Goal: Transaction & Acquisition: Purchase product/service

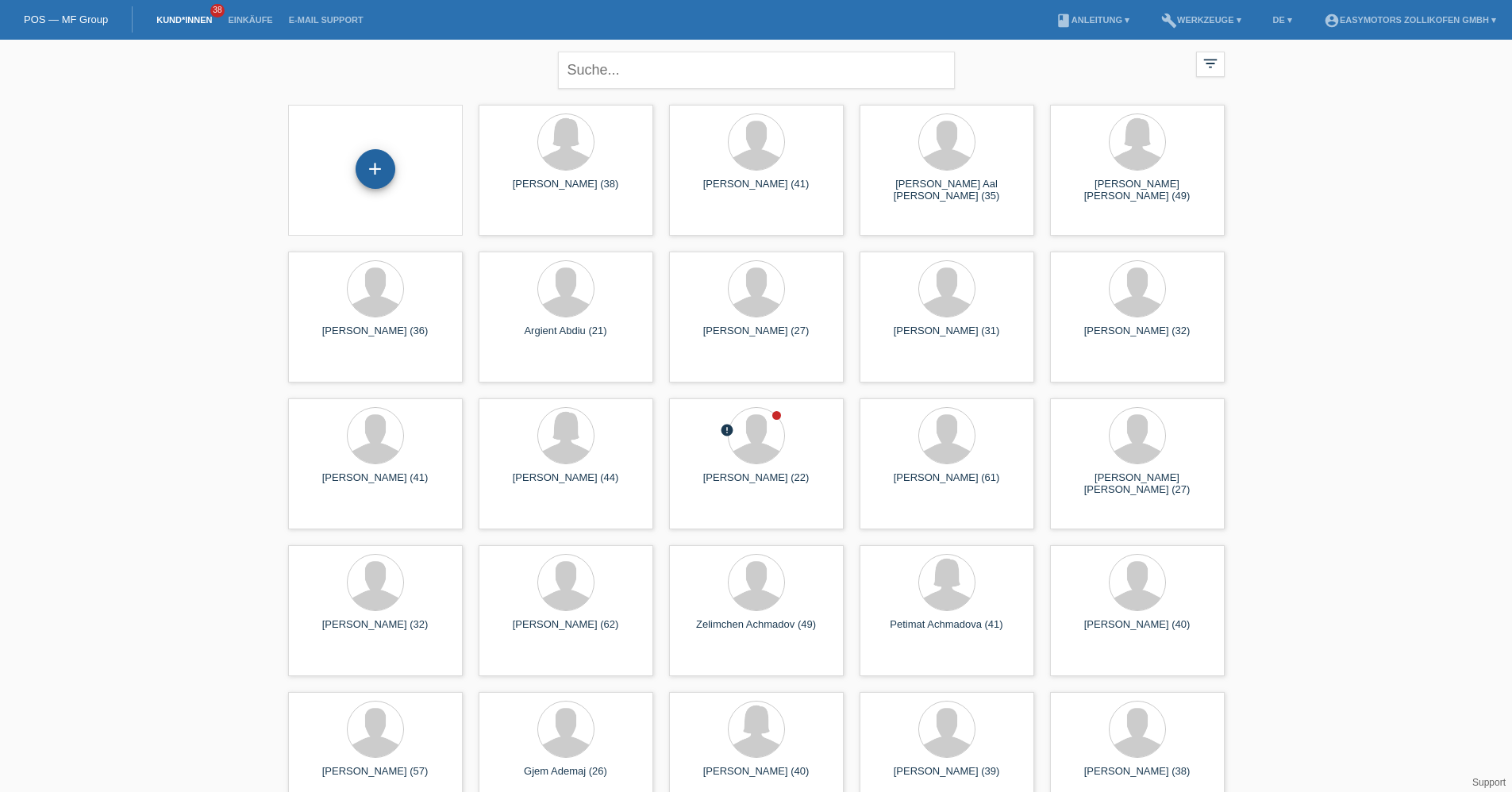
click at [391, 169] on div "+" at bounding box center [375, 169] width 40 height 40
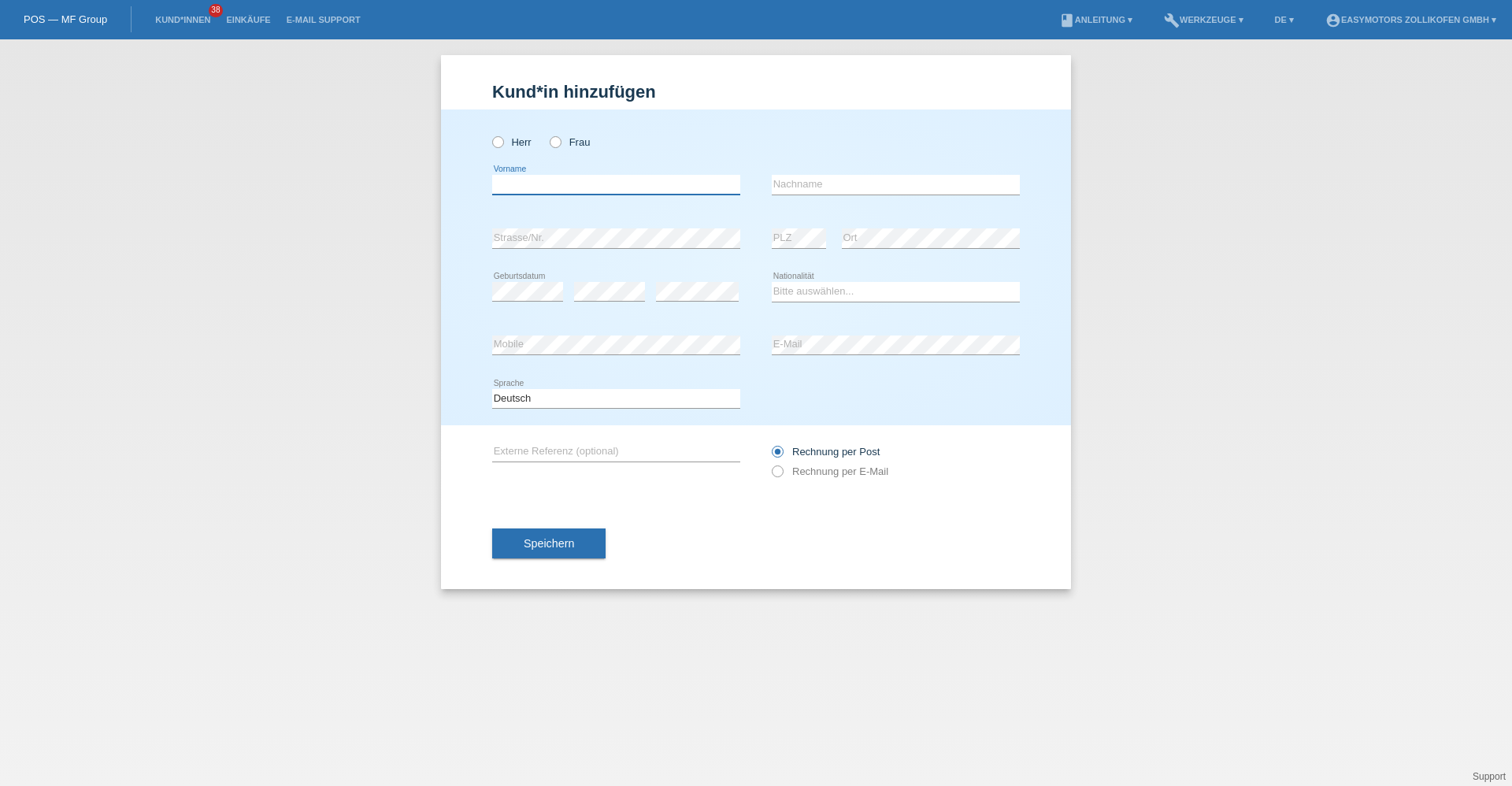
click at [608, 182] on input "text" at bounding box center [616, 185] width 248 height 20
click at [632, 185] on input "text" at bounding box center [616, 185] width 248 height 20
click at [520, 143] on label "Herr" at bounding box center [511, 142] width 39 height 12
click at [502, 143] on input "Herr" at bounding box center [497, 141] width 10 height 10
radio input "true"
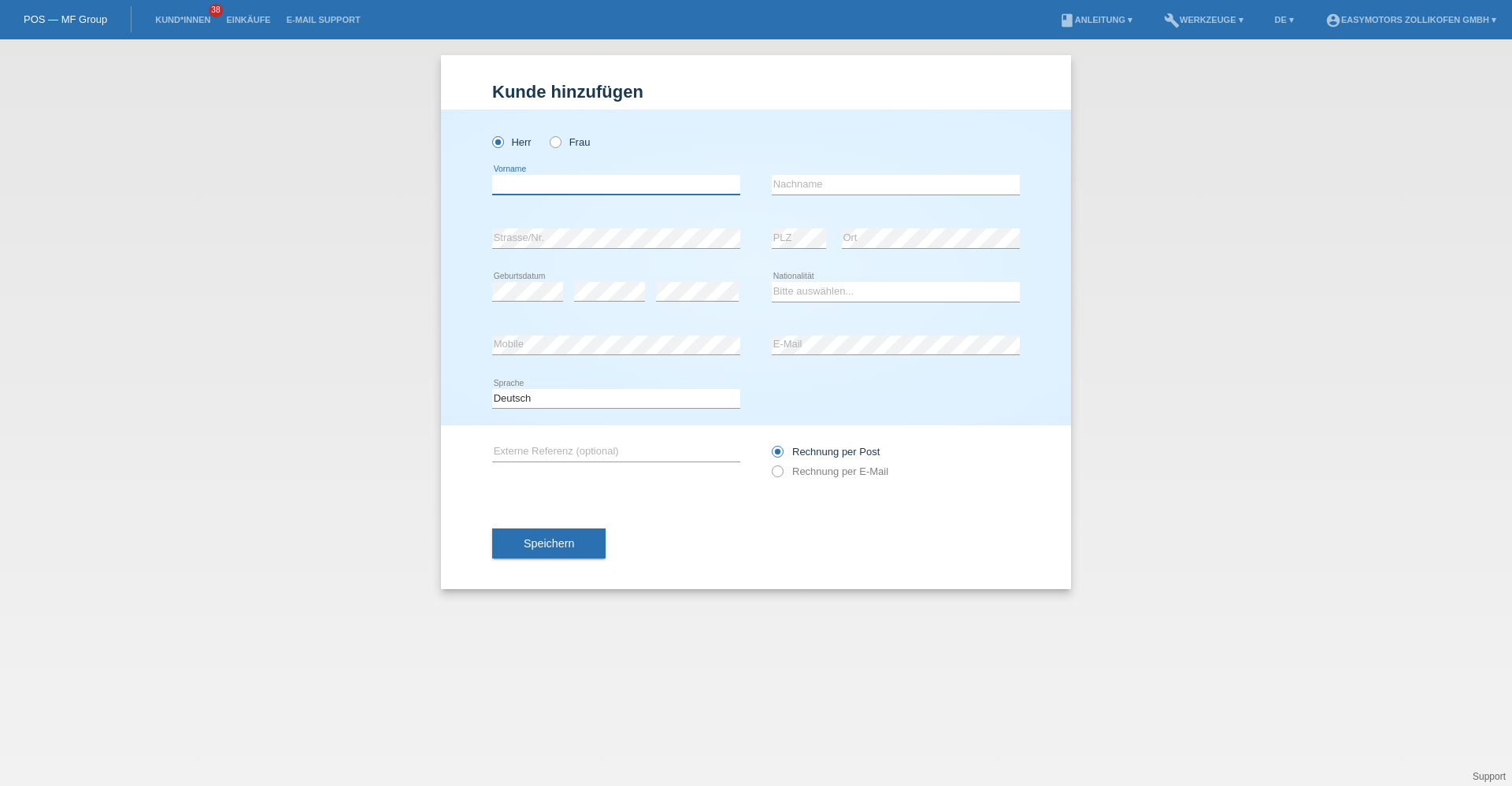
click at [542, 176] on input "text" at bounding box center [616, 185] width 248 height 20
click at [536, 178] on input "text" at bounding box center [616, 185] width 248 height 20
type input "[PERSON_NAME]"
type input "Greco"
click at [716, 276] on div "error" at bounding box center [697, 292] width 82 height 54
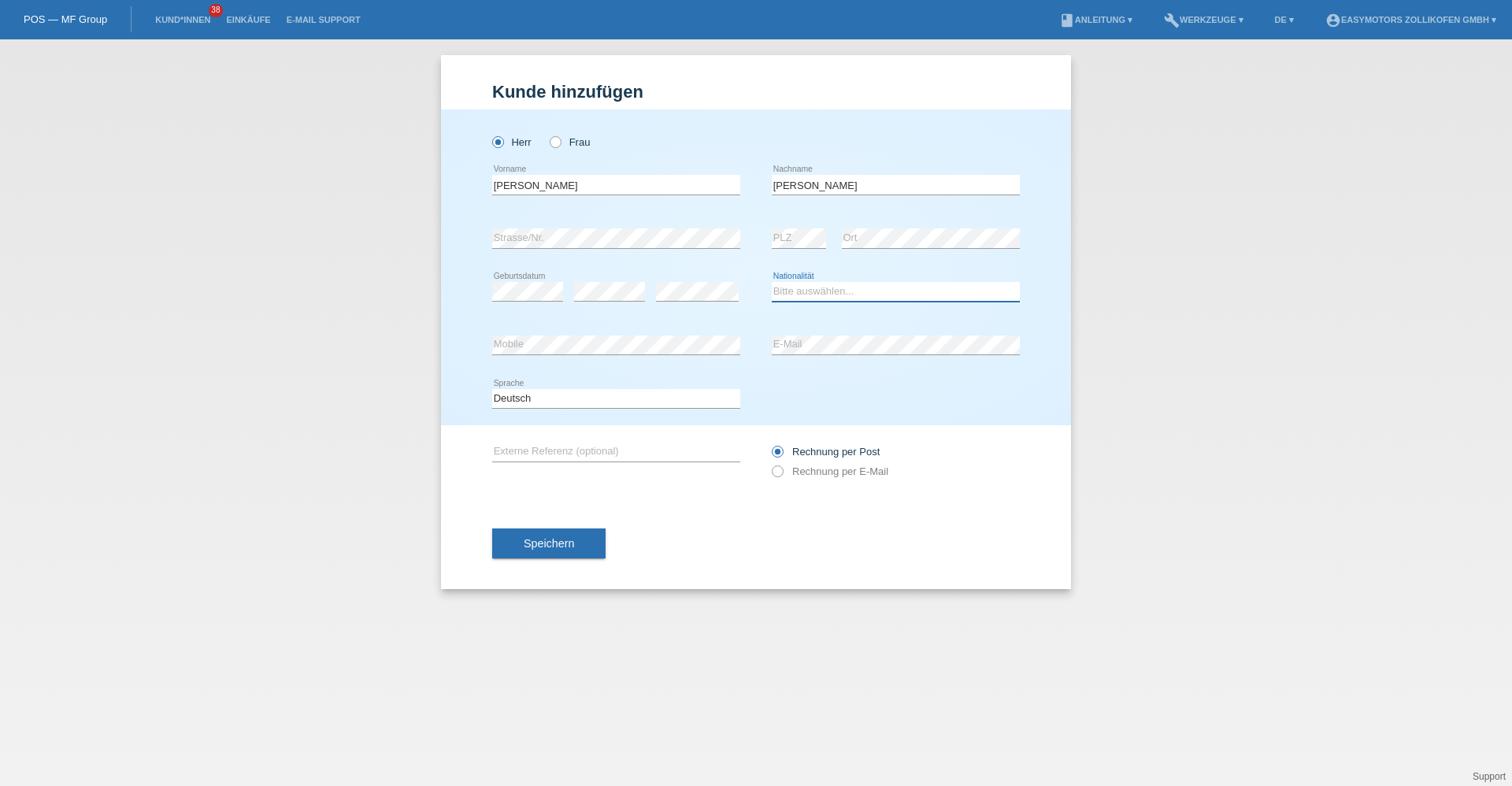
click at [841, 284] on select "Bitte auswählen... Schweiz Deutschland Liechtenstein Österreich ------------ Af…" at bounding box center [895, 291] width 248 height 19
select select "IT"
click at [772, 282] on select "Bitte auswählen... Schweiz Deutschland Liechtenstein Österreich ------------ Af…" at bounding box center [895, 291] width 248 height 19
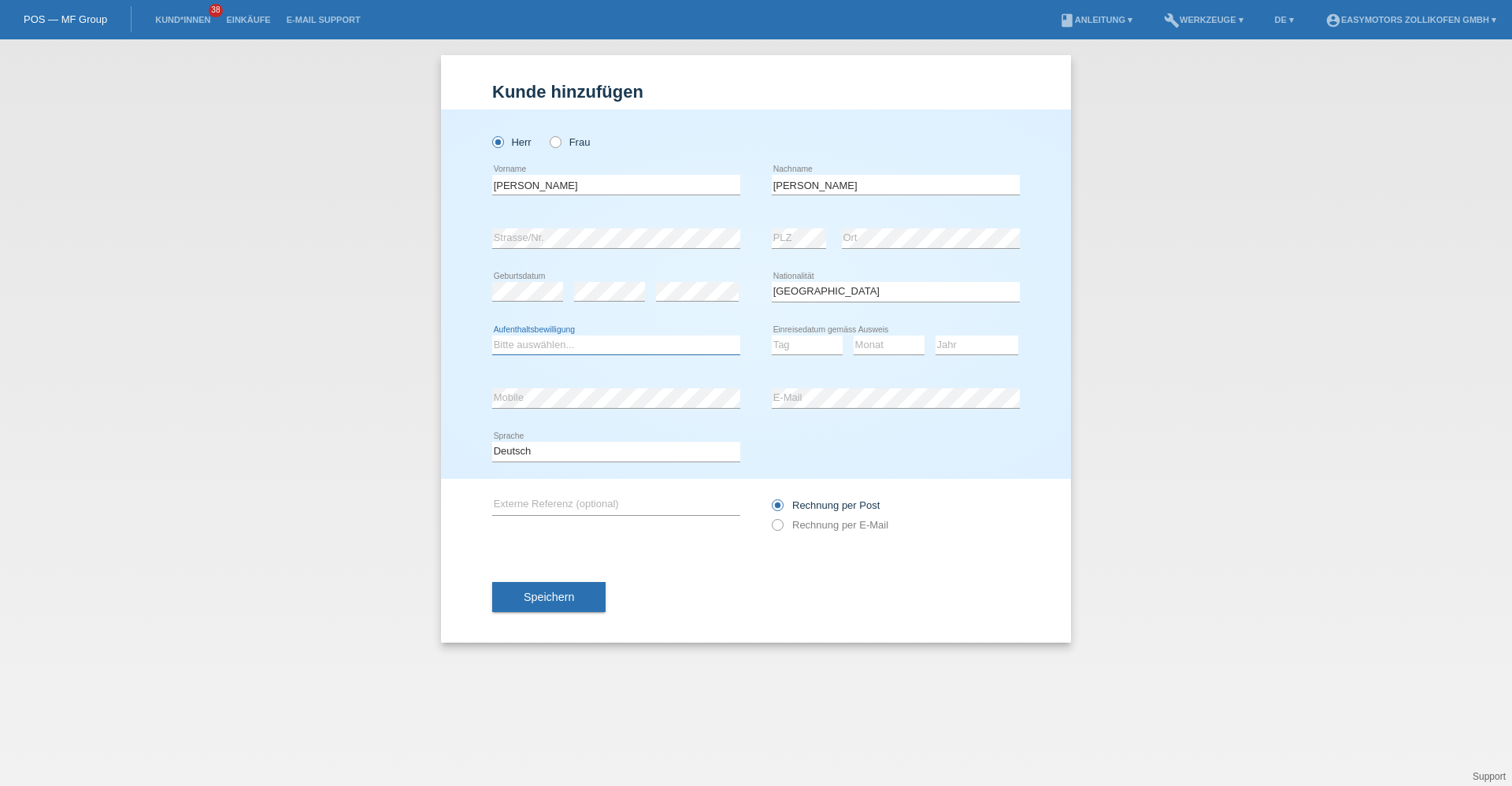
click at [587, 341] on select "Bitte auswählen... C B B - Flüchtlingsstatus Andere" at bounding box center [616, 345] width 248 height 19
select select "C"
click at [492, 336] on select "Bitte auswählen... C B B - Flüchtlingsstatus Andere" at bounding box center [616, 345] width 248 height 19
click at [820, 331] on div "Tag 01 02 03 04 05 06 07 08 09 10 11 12 13 14 15 16" at bounding box center [807, 346] width 70 height 54
click at [817, 338] on select "Tag 01 02 03 04 05 06 07 08 09 10 11" at bounding box center [807, 345] width 70 height 19
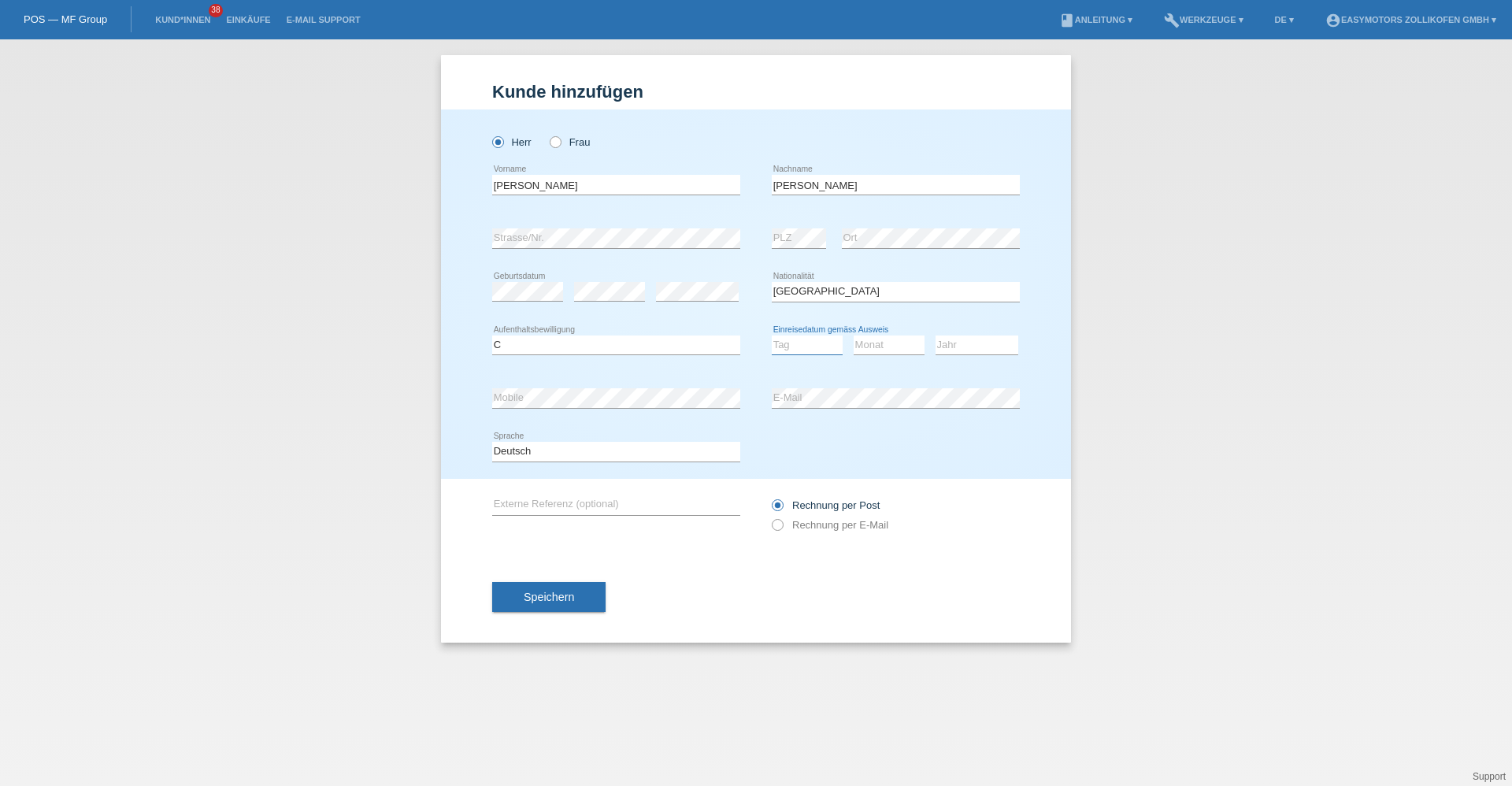
select select "01"
click at [772, 336] on select "Tag 01 02 03 04 05 06 07 08 09 10 11" at bounding box center [807, 345] width 70 height 19
click at [877, 339] on select "Monat 01 02 03 04 05 06 07 08 09 10 11" at bounding box center [888, 345] width 70 height 19
select select "03"
click at [853, 336] on select "Monat 01 02 03 04 05 06 07 08 09 10 11" at bounding box center [888, 345] width 70 height 19
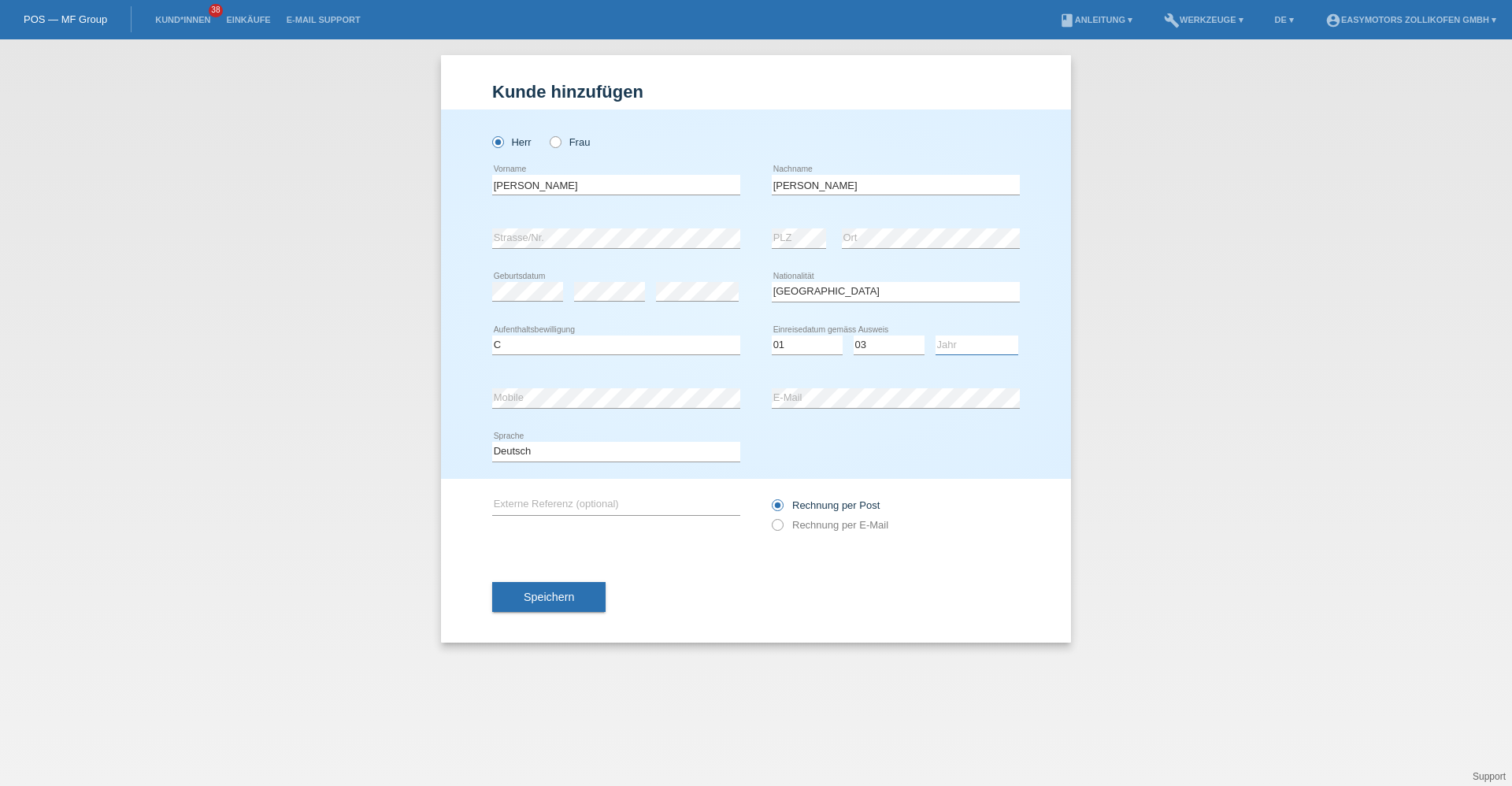
click at [964, 351] on select "Jahr 2025 2024 2023 2022 2021 2020 2019 2018 2017 2016 2015 2014 2013 2012 2011…" at bounding box center [977, 345] width 82 height 19
select select "2004"
click at [936, 336] on select "Jahr 2025 2024 2023 2022 2021 2020 2019 2018 2017 2016 2015 2014 2013 2012 2011…" at bounding box center [977, 345] width 82 height 19
click at [581, 595] on button "Speichern" at bounding box center [549, 597] width 113 height 30
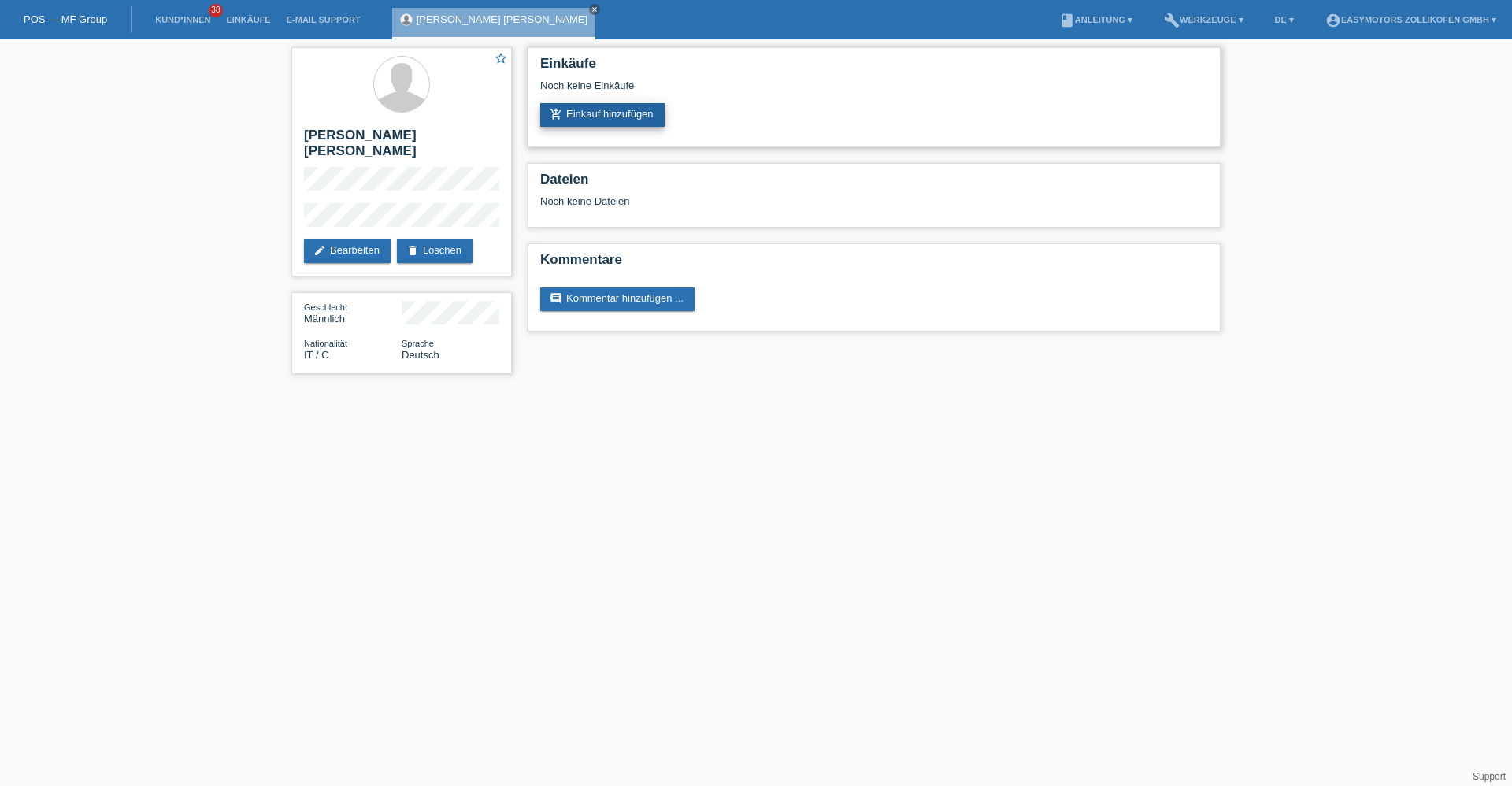
click at [616, 113] on link "add_shopping_cart Einkauf hinzufügen" at bounding box center [602, 115] width 124 height 24
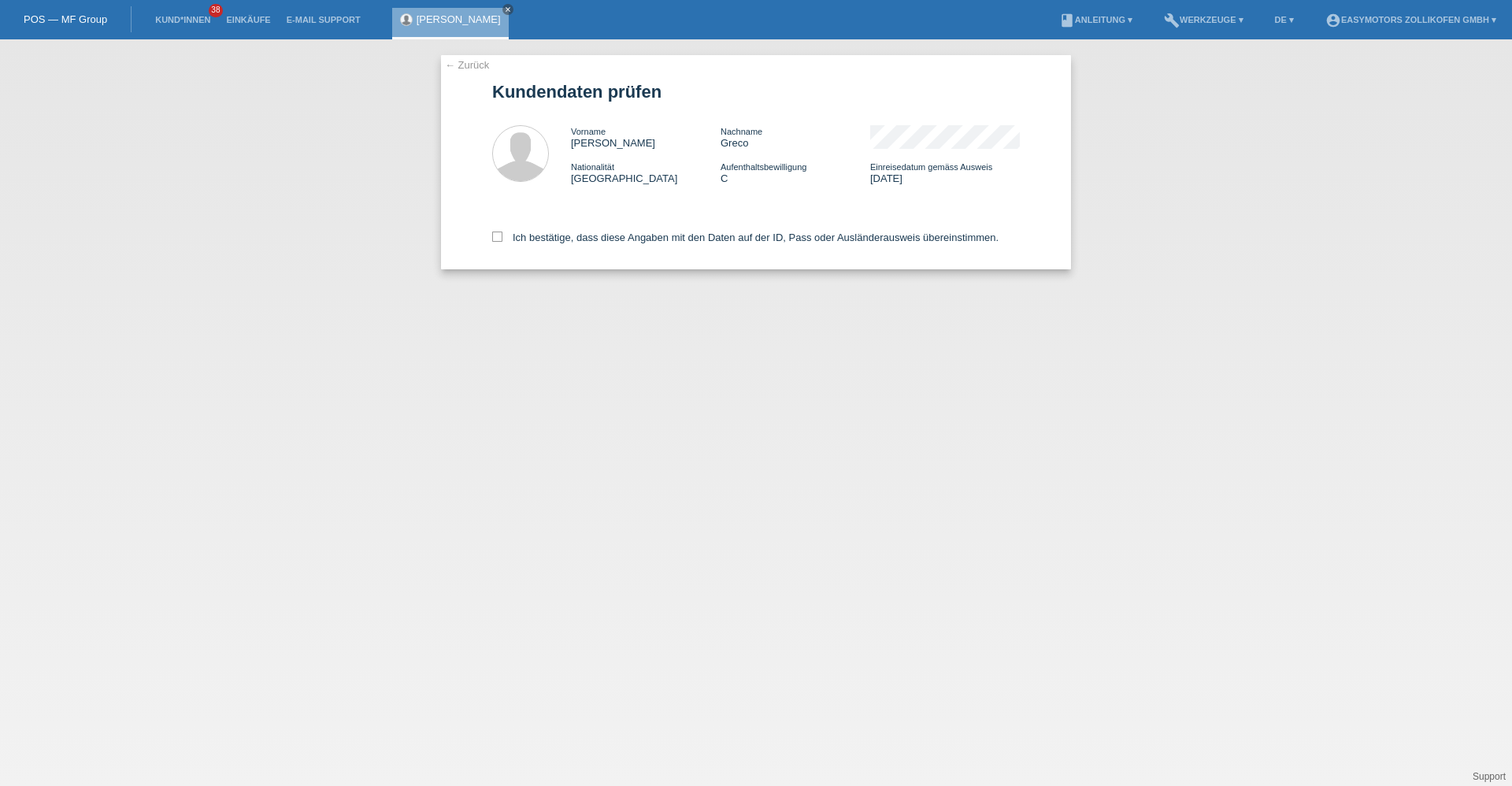
click at [491, 236] on div "← Zurück Kundendaten prüfen Vorname Salvatore Francesco Nachname Greco National…" at bounding box center [756, 162] width 630 height 214
click at [495, 236] on icon at bounding box center [497, 236] width 10 height 10
click at [495, 236] on input "Ich bestätige, dass diese Angaben mit den Daten auf der ID, Pass oder Ausländer…" at bounding box center [497, 236] width 10 height 10
checkbox input "true"
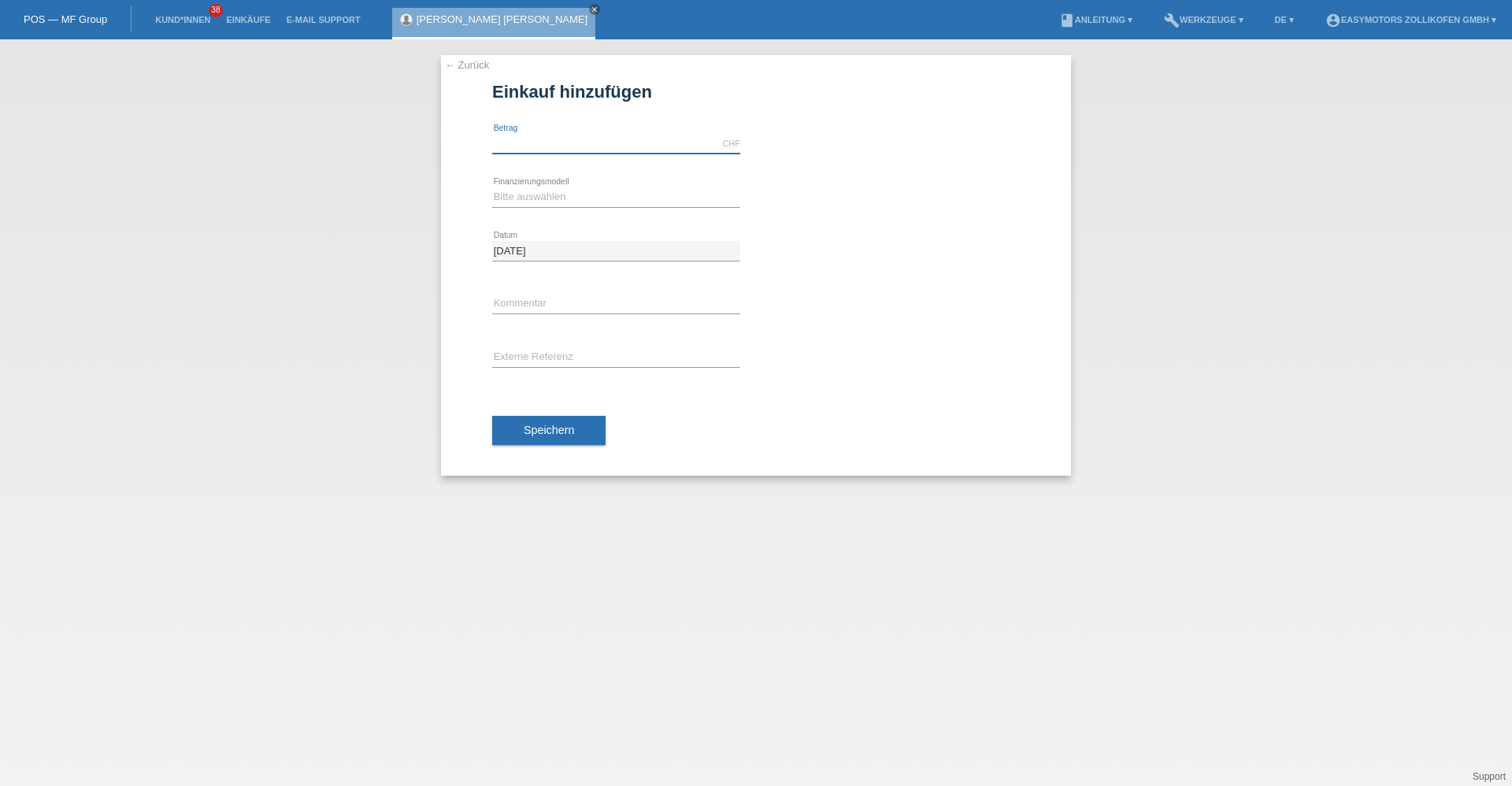
click at [536, 138] on input "text" at bounding box center [616, 144] width 248 height 20
type input "5000.00"
click at [503, 203] on select "Bitte auswählen Fixe Raten Kauf auf Rechnung mit Teilzahlungsoption" at bounding box center [616, 197] width 248 height 19
select select "67"
click at [492, 188] on select "Bitte auswählen Fixe Raten Kauf auf Rechnung mit Teilzahlungsoption" at bounding box center [616, 197] width 248 height 19
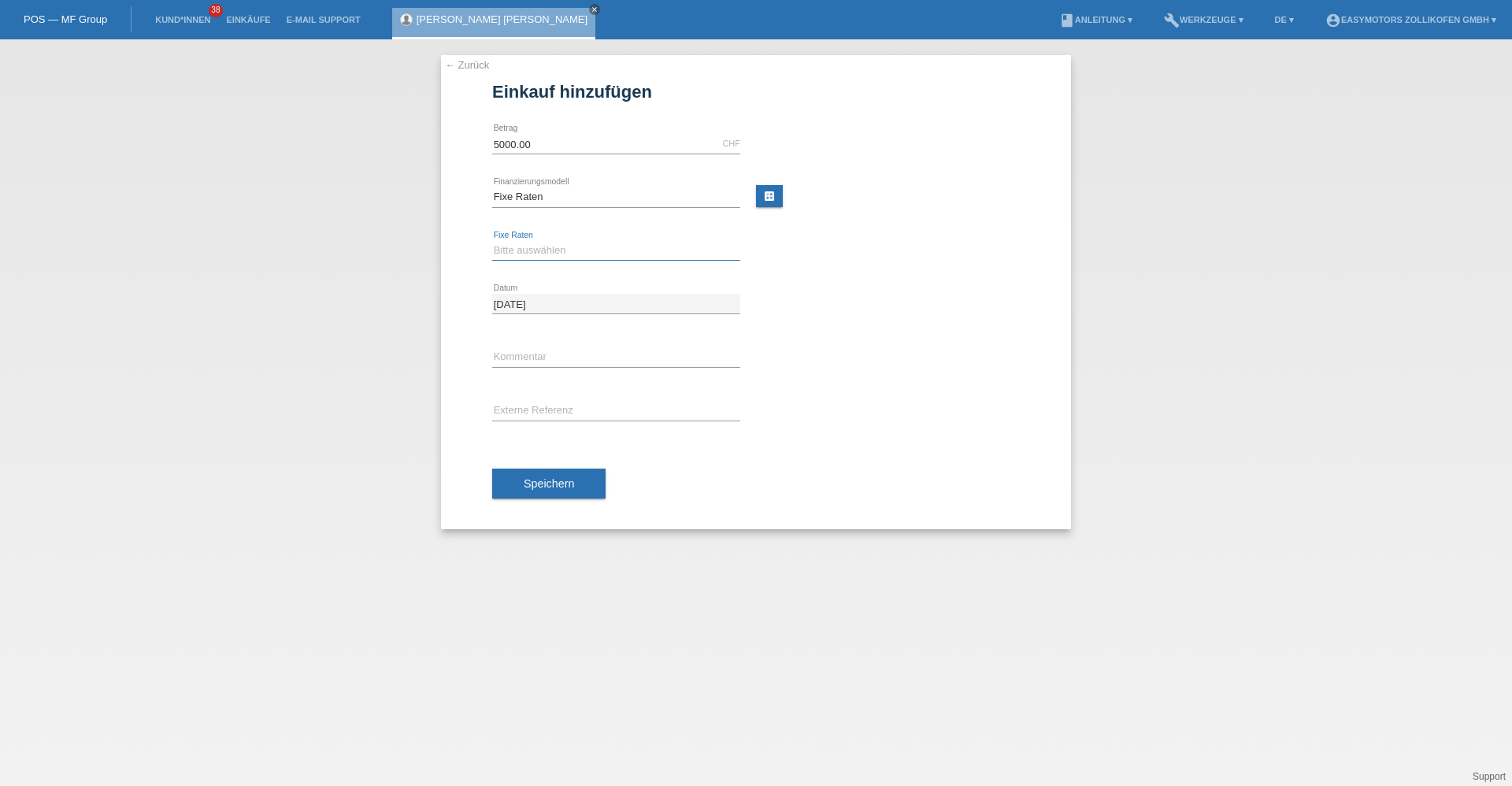
click at [529, 254] on select "Bitte auswählen 12 Raten 24 Raten 36 Raten 48 Raten" at bounding box center [616, 250] width 248 height 19
select select "136"
click at [492, 241] on select "Bitte auswählen 12 Raten 24 Raten 36 Raten 48 Raten" at bounding box center [616, 250] width 248 height 19
click at [552, 474] on button "Speichern" at bounding box center [549, 483] width 113 height 30
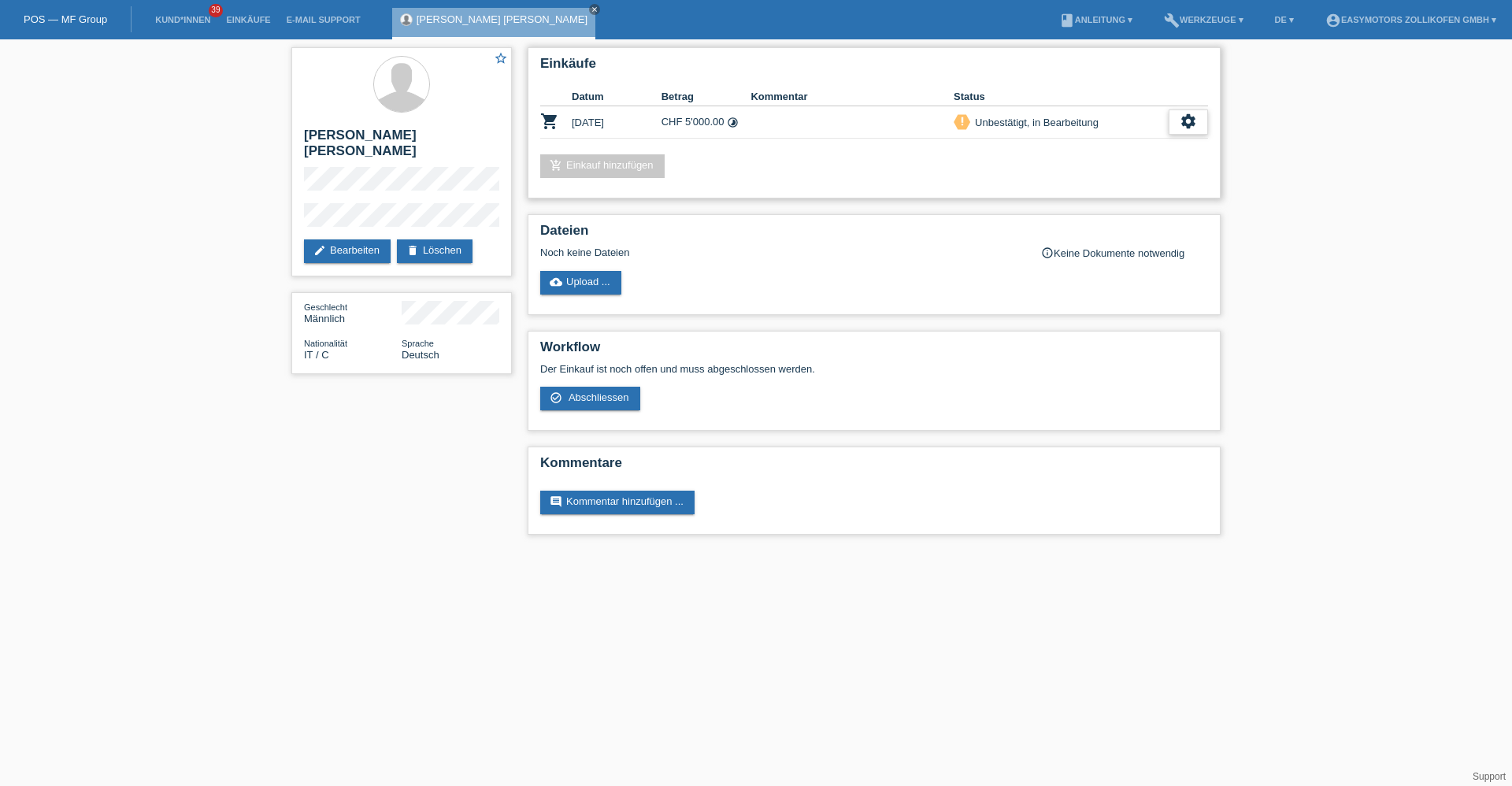
click at [1186, 131] on div "settings" at bounding box center [1187, 123] width 39 height 26
click at [1066, 218] on span "Kunde ist vom Kauf zurückgetreten..." at bounding box center [1117, 217] width 172 height 19
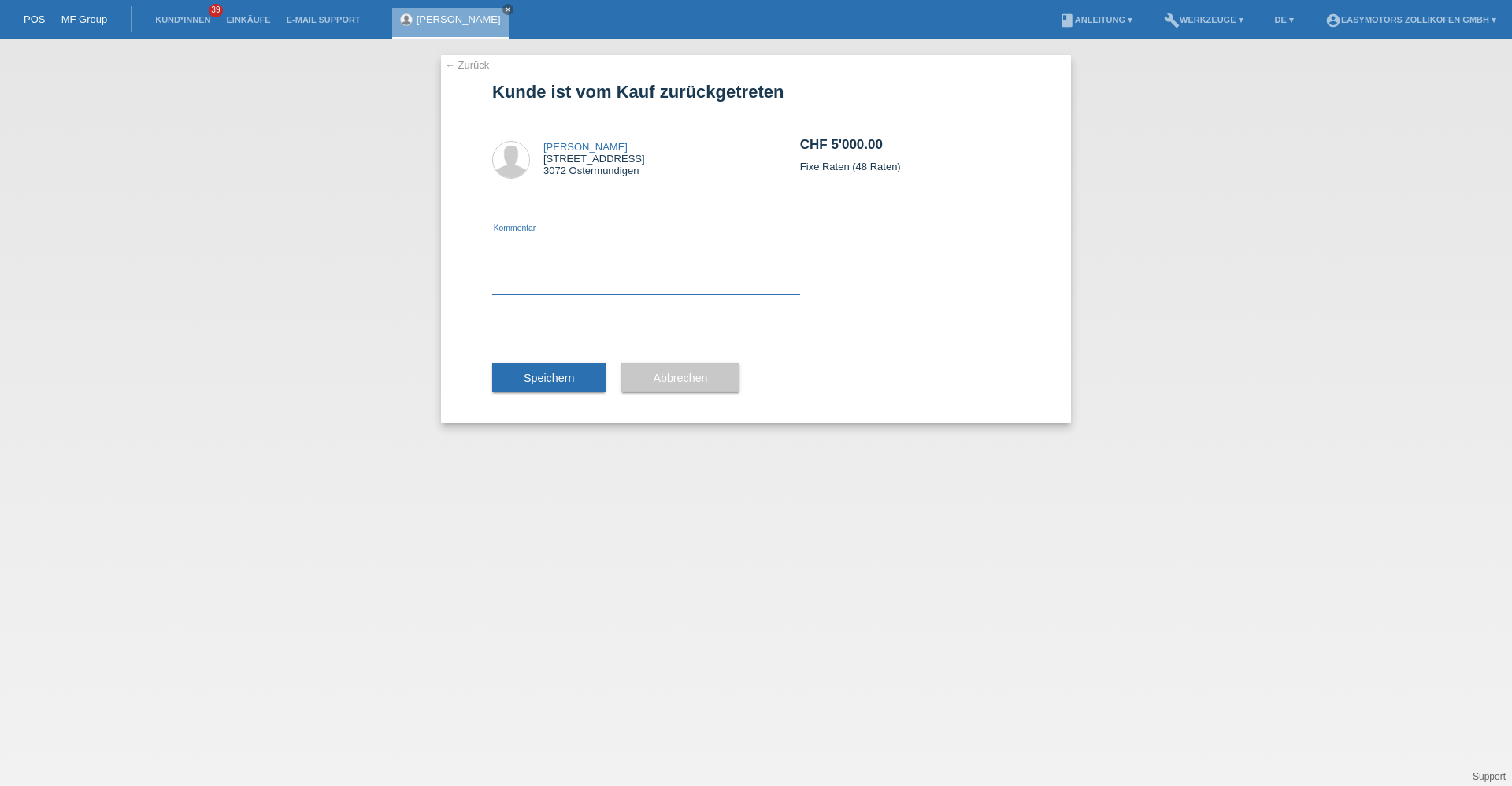
click at [721, 282] on textarea at bounding box center [646, 264] width 308 height 60
type textarea "Falscher Preis."
click at [541, 365] on button "Speichern" at bounding box center [549, 378] width 113 height 30
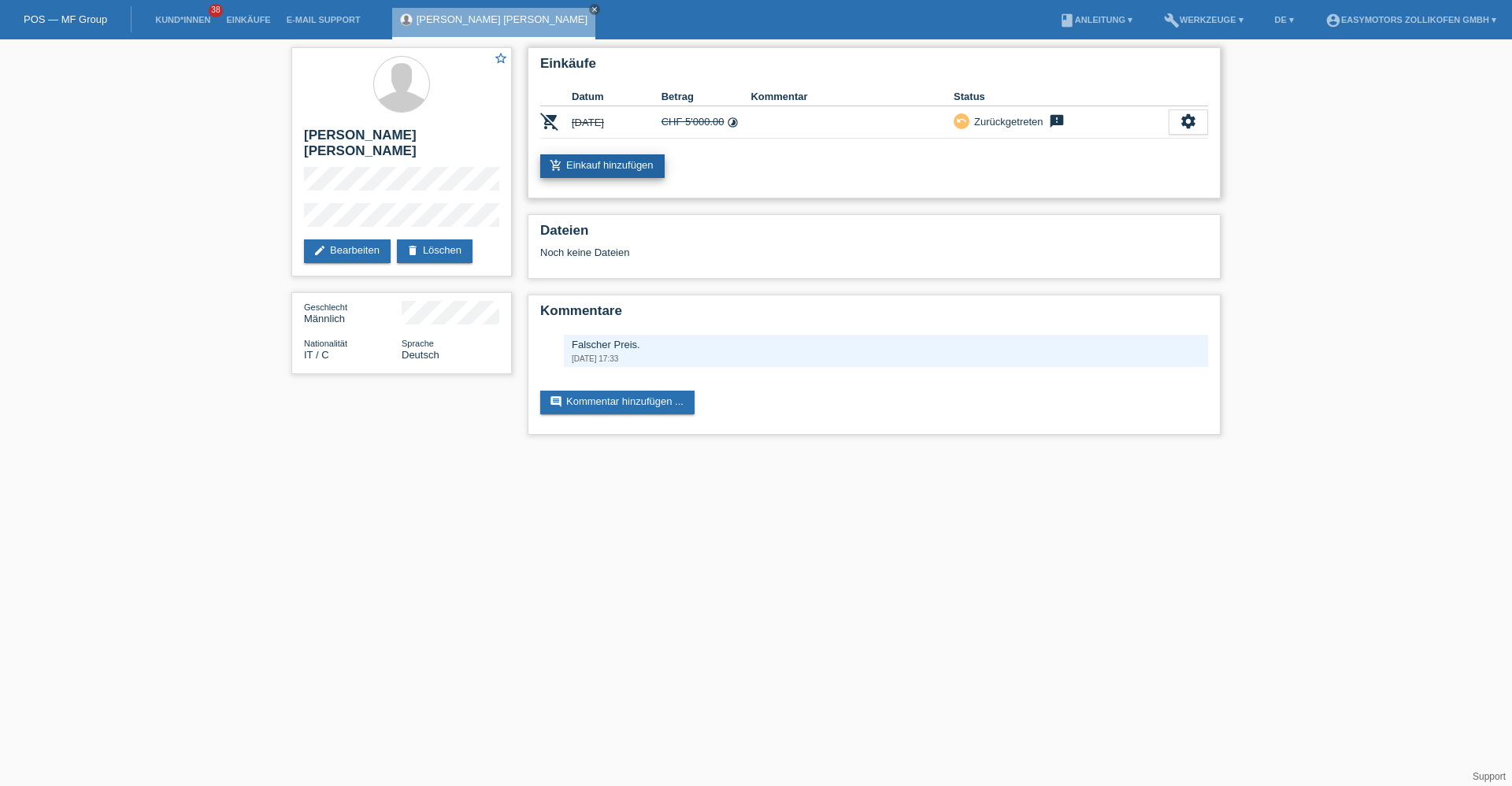
click at [645, 167] on link "add_shopping_cart Einkauf hinzufügen" at bounding box center [602, 167] width 124 height 24
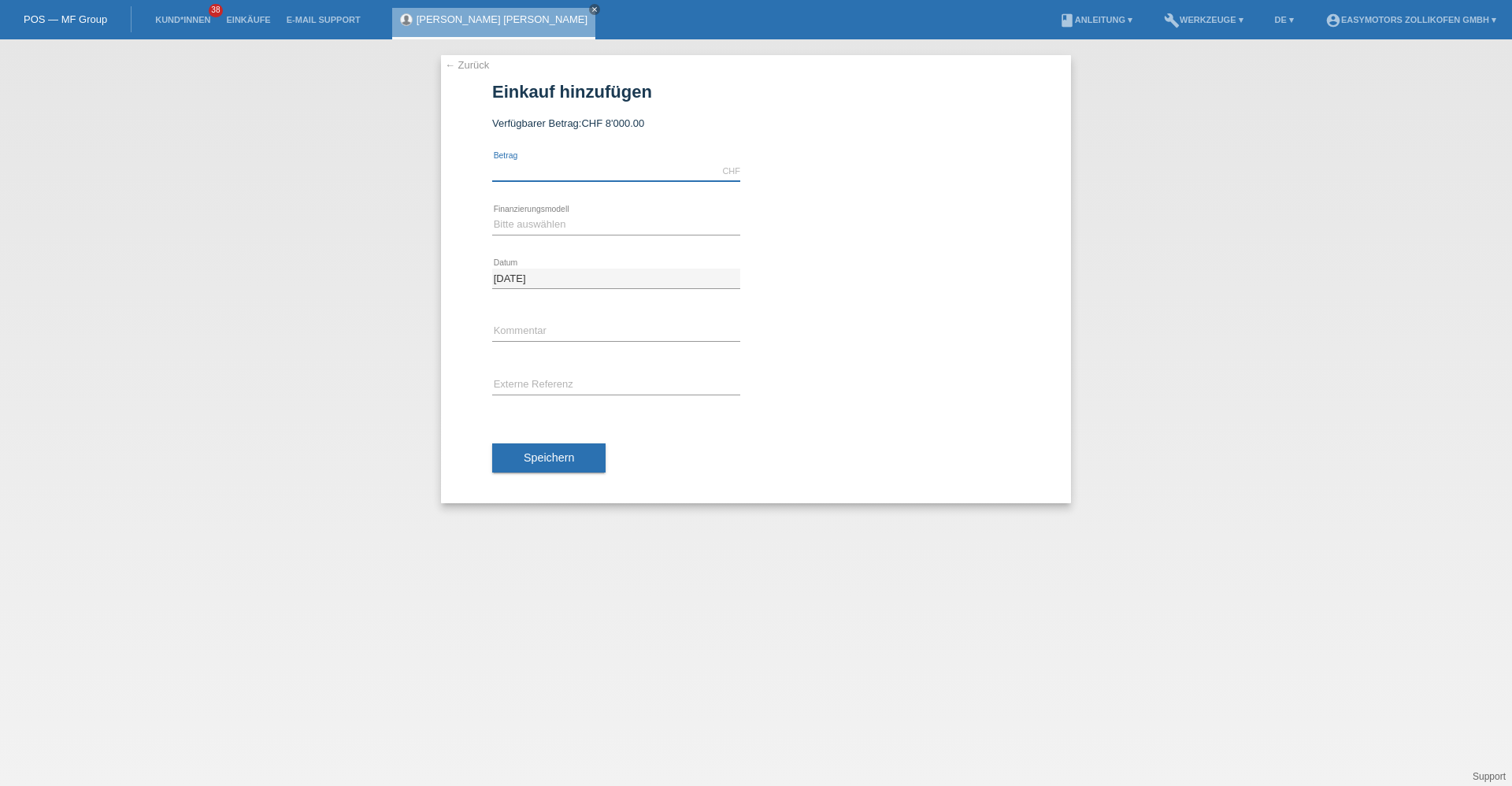
click at [643, 167] on input "text" at bounding box center [616, 171] width 248 height 20
type input "4790.00"
click at [580, 225] on select "Bitte auswählen Fixe Raten Kauf auf Rechnung mit Teilzahlungsoption" at bounding box center [616, 224] width 248 height 19
select select "67"
click at [492, 215] on select "Bitte auswählen Fixe Raten Kauf auf Rechnung mit Teilzahlungsoption" at bounding box center [616, 224] width 248 height 19
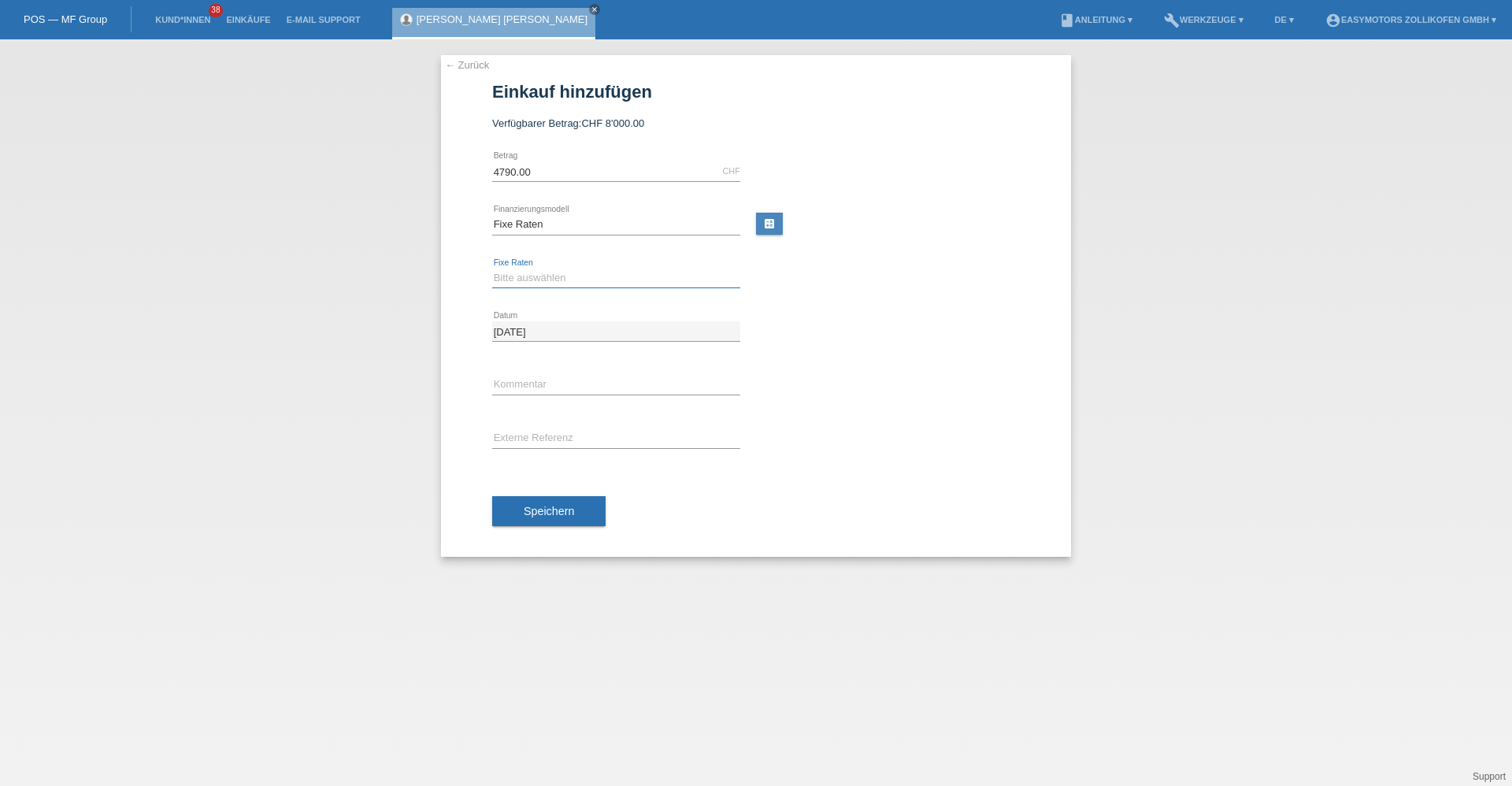
click at [554, 273] on select "Bitte auswählen 12 Raten 24 Raten 36 Raten 48 Raten" at bounding box center [616, 278] width 248 height 19
select select "136"
click at [492, 269] on select "Bitte auswählen 12 Raten 24 Raten 36 Raten 48 Raten" at bounding box center [616, 278] width 248 height 19
click at [545, 507] on span "Speichern" at bounding box center [548, 511] width 50 height 13
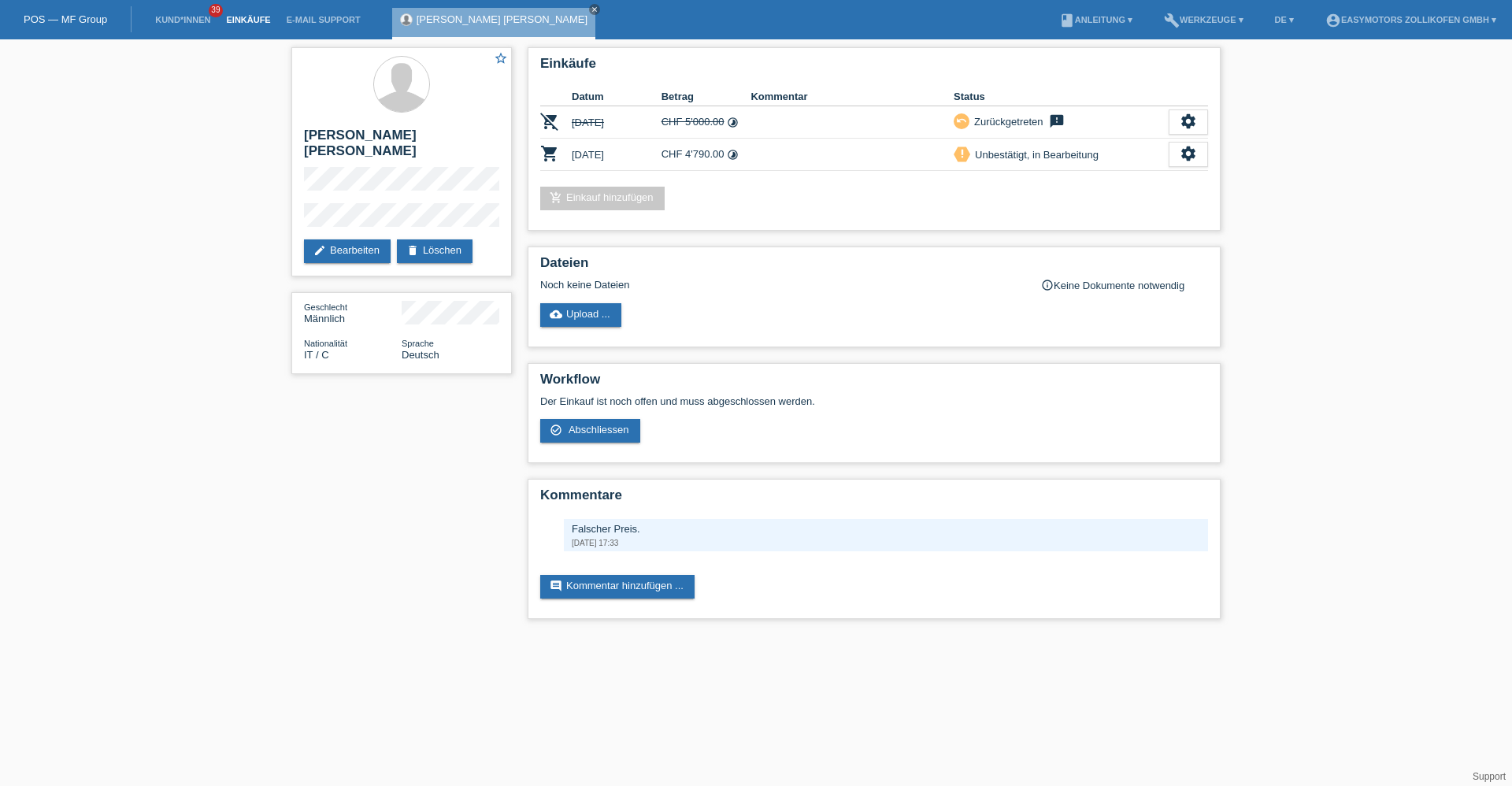
click at [257, 20] on link "Einkäufe" at bounding box center [247, 19] width 59 height 9
